Goal: Check status

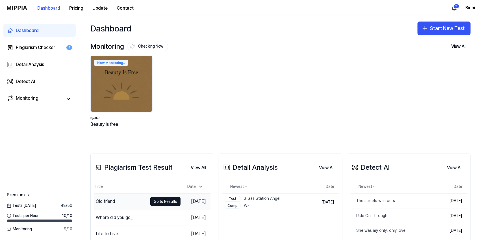
click at [116, 201] on div "Old friend" at bounding box center [120, 201] width 53 height 16
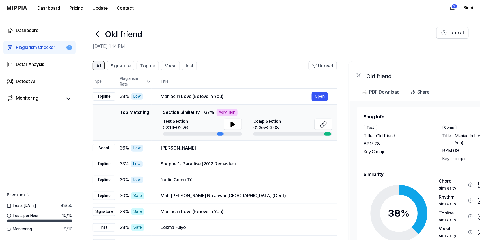
click at [100, 64] on span "All" at bounding box center [98, 66] width 5 height 7
click at [169, 64] on span "Vocal" at bounding box center [170, 66] width 11 height 7
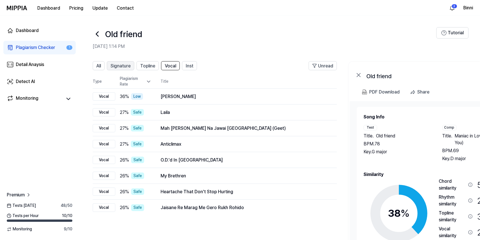
click at [130, 66] on span "Signature" at bounding box center [121, 66] width 20 height 7
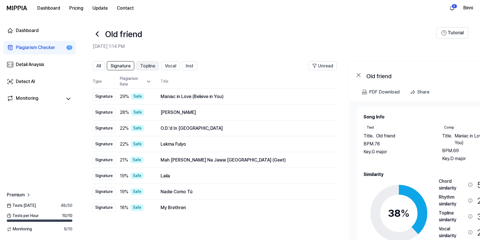
click at [146, 65] on span "Topline" at bounding box center [147, 66] width 15 height 7
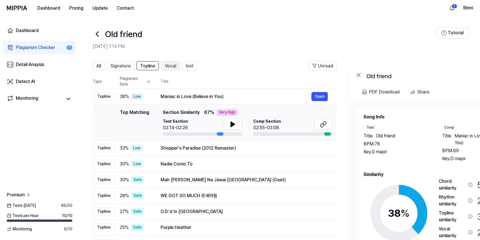
click at [173, 65] on span "Vocal" at bounding box center [170, 66] width 11 height 7
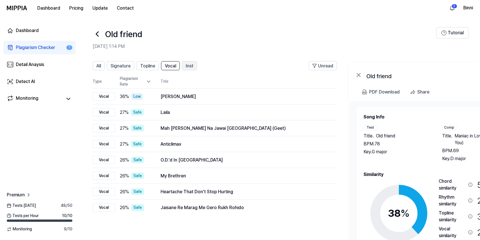
click at [191, 64] on span "Inst" at bounding box center [190, 66] width 8 height 7
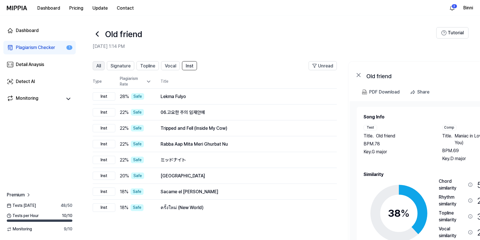
click at [103, 64] on button "All" at bounding box center [99, 65] width 12 height 9
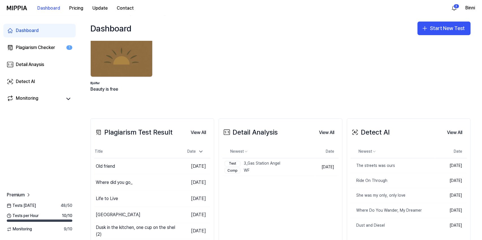
scroll to position [38, 0]
